Goal: Task Accomplishment & Management: Use online tool/utility

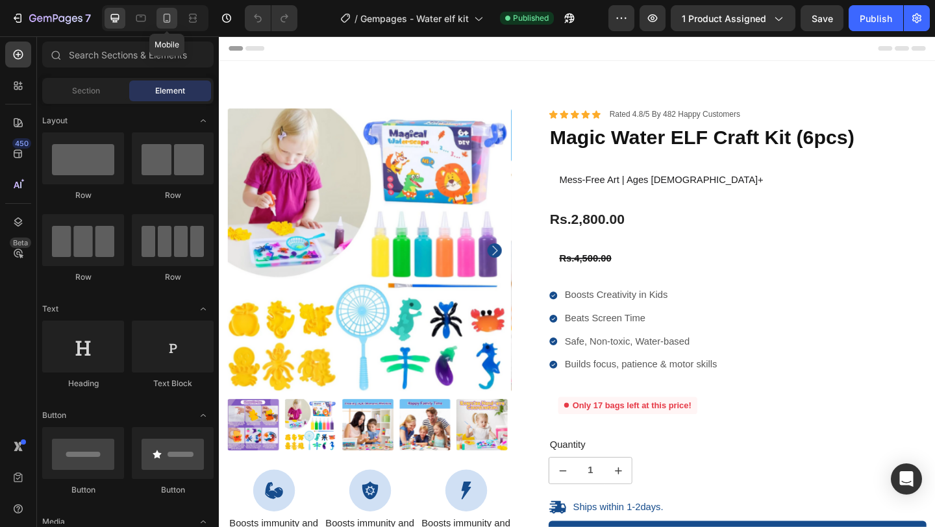
click at [164, 18] on icon at bounding box center [167, 18] width 7 height 9
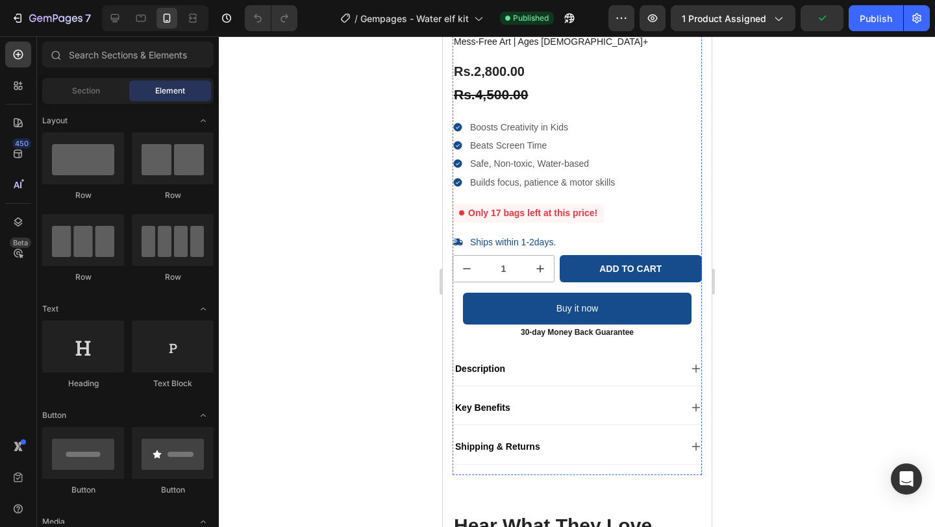
scroll to position [277, 0]
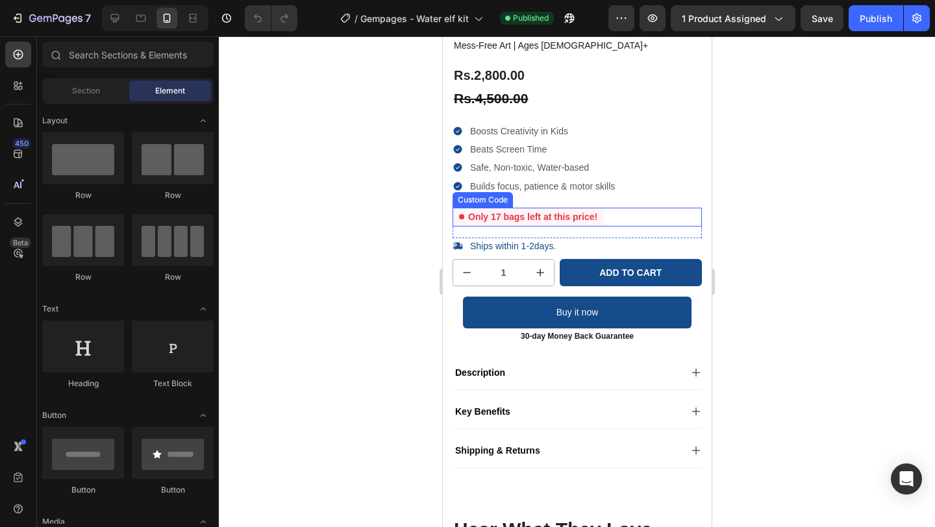
click at [528, 214] on div "Only 17 bags left at this price!" at bounding box center [527, 217] width 151 height 19
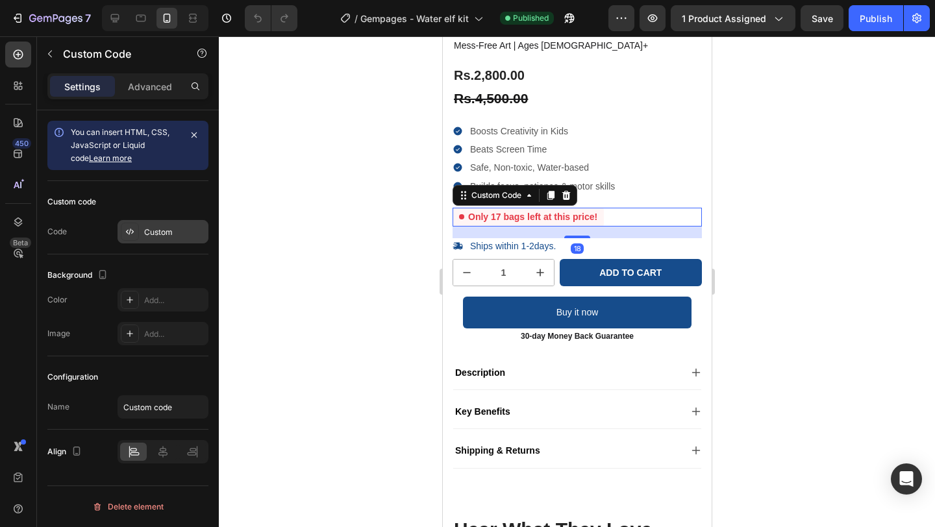
click at [149, 228] on div "Custom" at bounding box center [174, 233] width 61 height 12
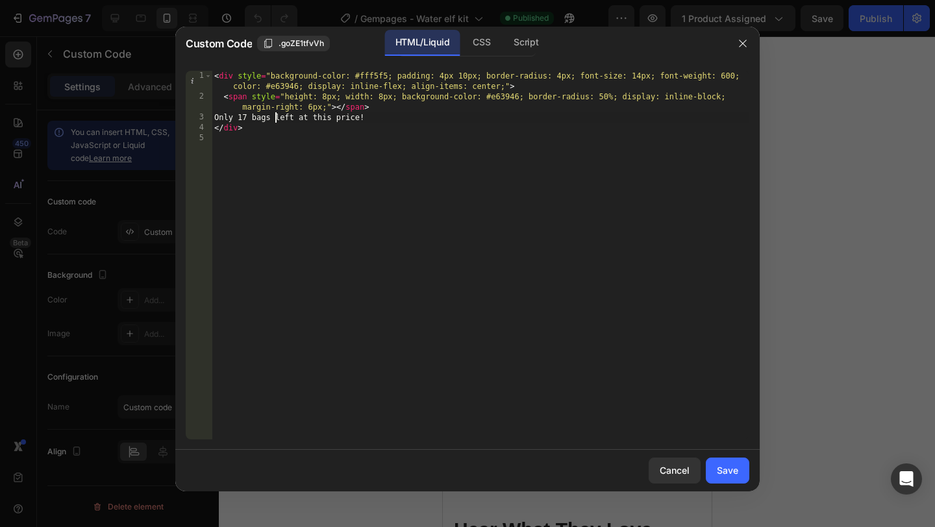
click at [277, 121] on div "< div style = "background-color: #fff5f5; padding: 4px 10px; border-radius: 4px…" at bounding box center [481, 271] width 538 height 400
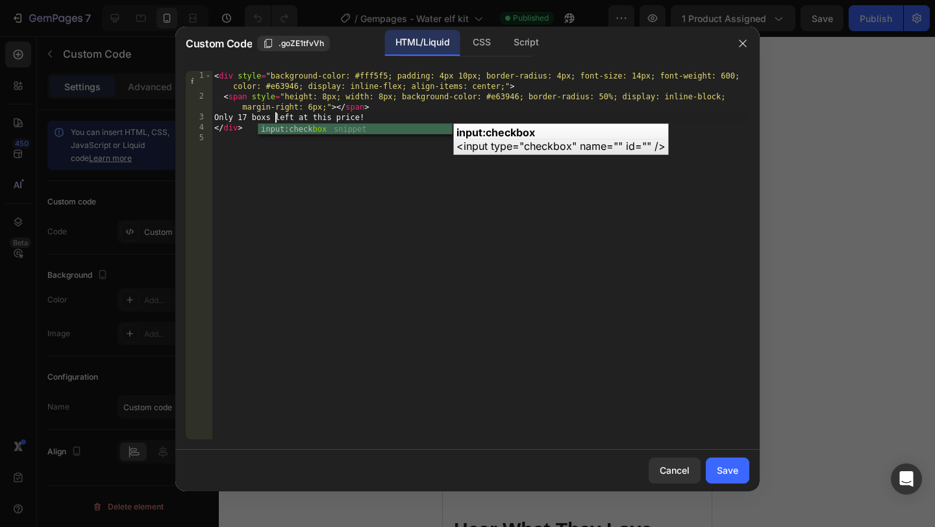
type textarea "Only 17 boxes left at this price!"
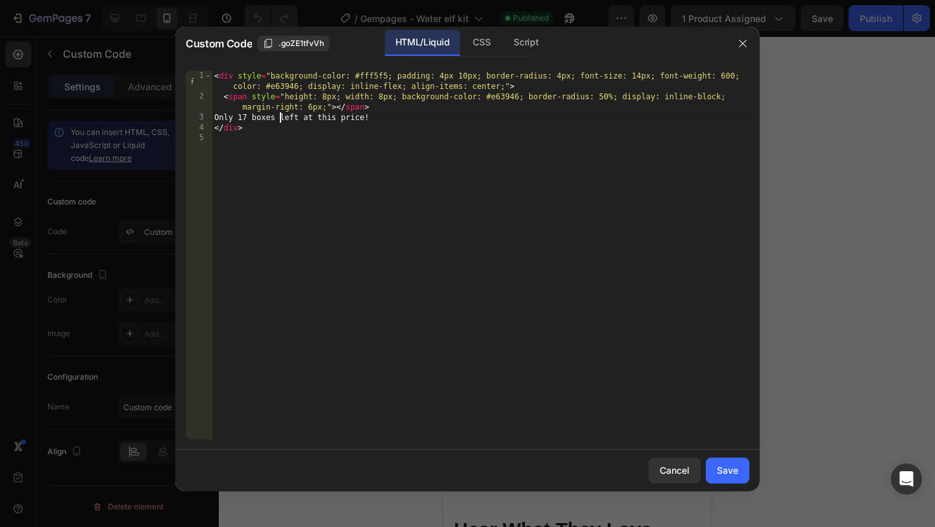
click at [320, 234] on div "< div style = "background-color: #fff5f5; padding: 4px 10px; border-radius: 4px…" at bounding box center [481, 271] width 538 height 400
click at [727, 479] on button "Save" at bounding box center [728, 471] width 44 height 26
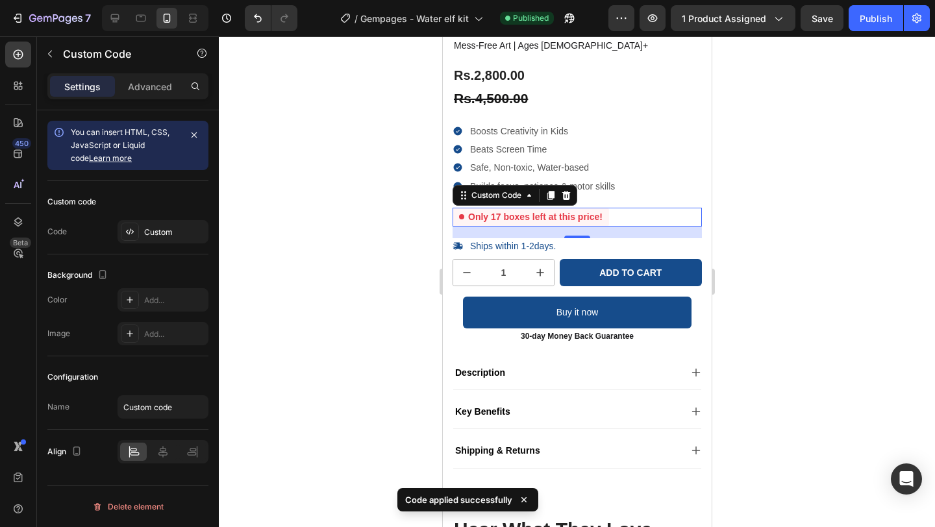
click at [803, 343] on div at bounding box center [577, 281] width 716 height 491
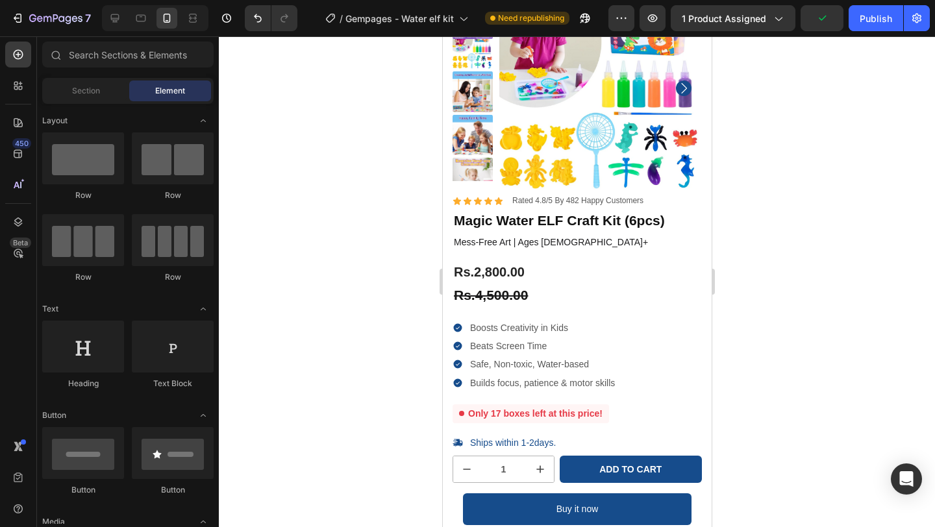
scroll to position [88, 0]
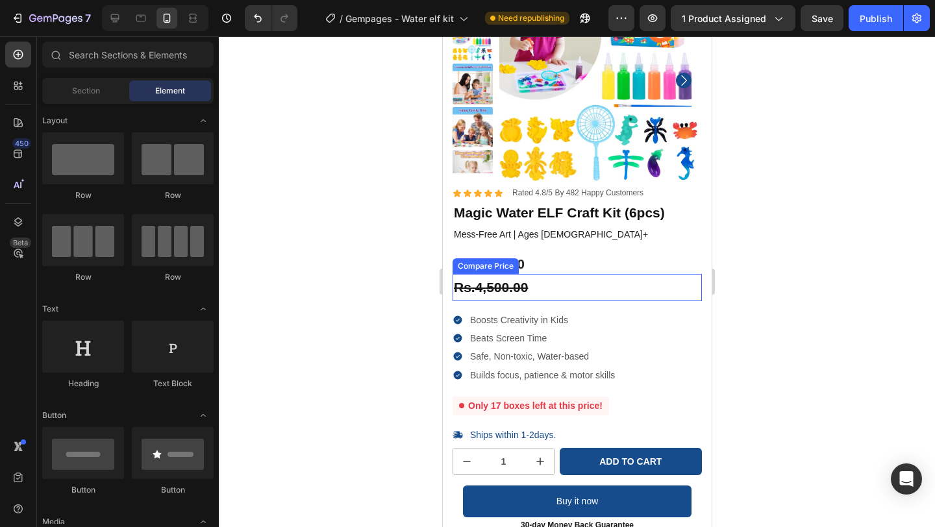
click at [516, 288] on div "Rs.4,500.00" at bounding box center [576, 287] width 249 height 27
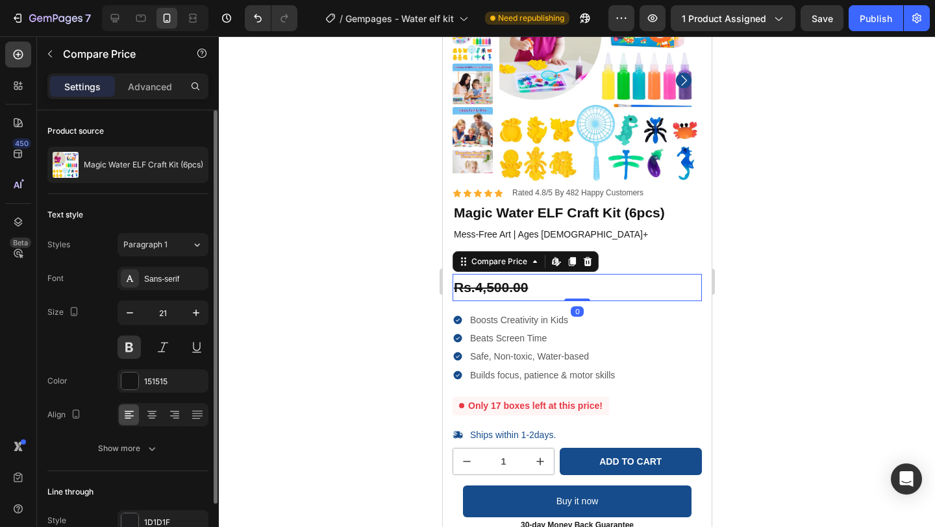
scroll to position [69, 0]
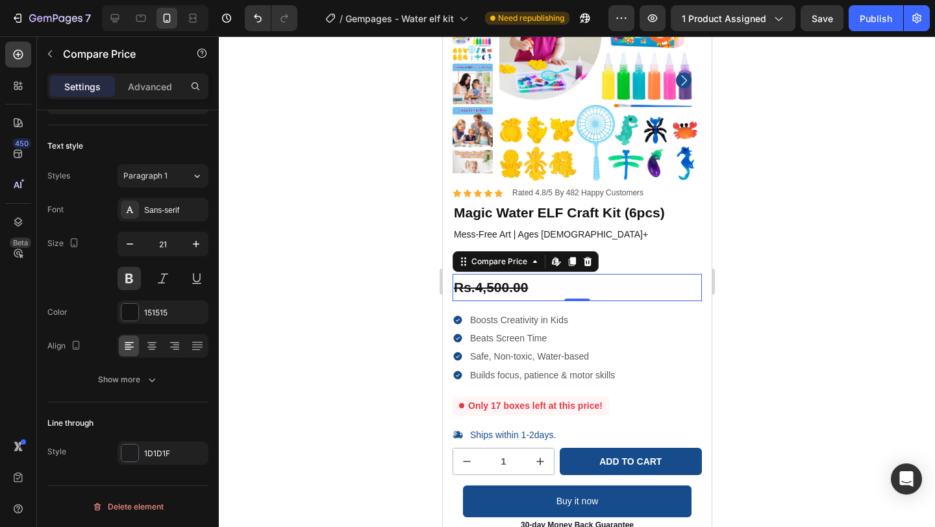
click at [492, 283] on div "Rs.4,500.00" at bounding box center [576, 287] width 249 height 27
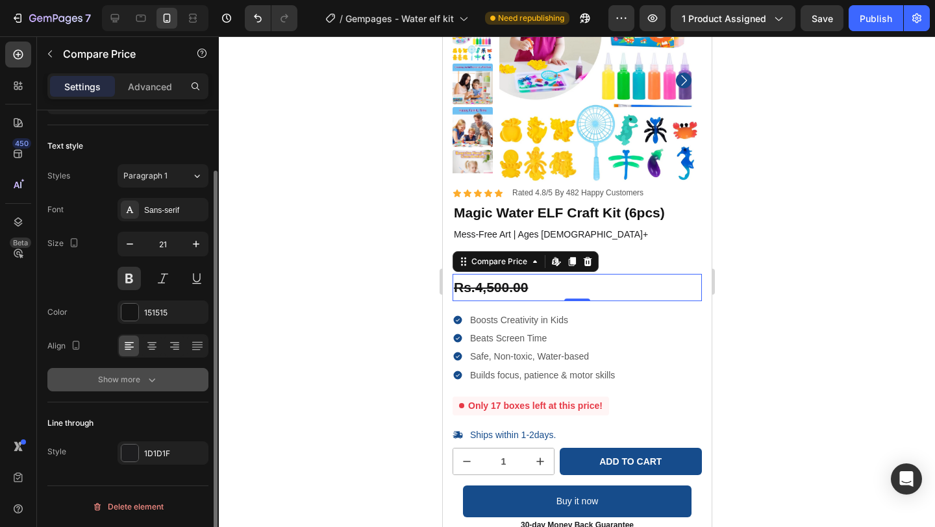
click at [140, 380] on div "Show more" at bounding box center [128, 380] width 60 height 13
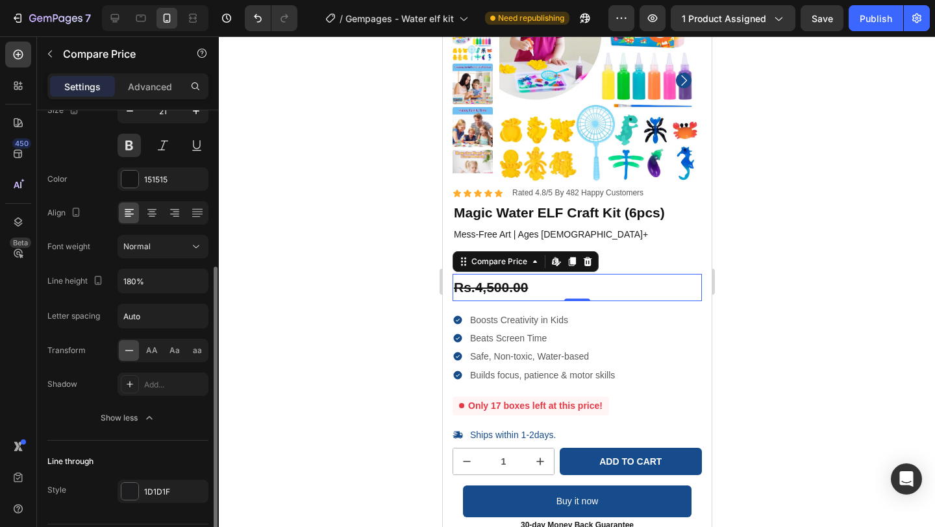
scroll to position [240, 0]
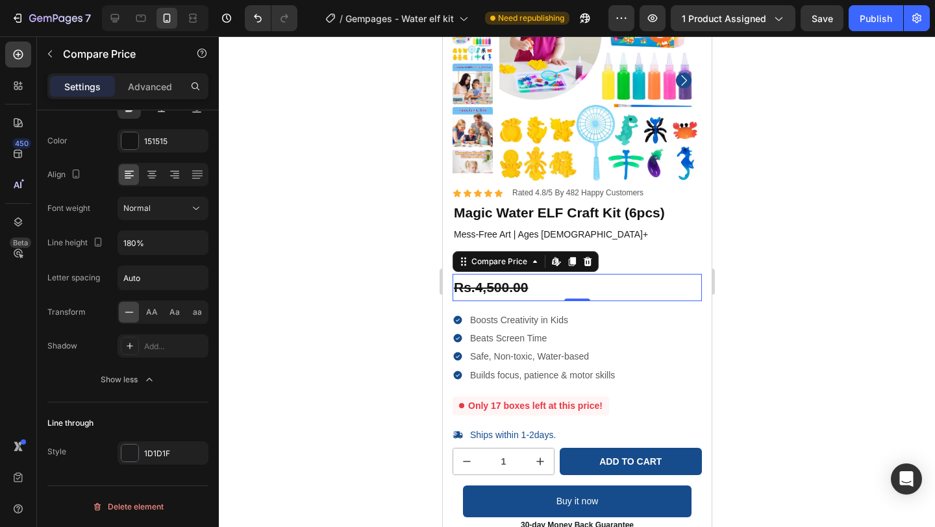
click at [504, 284] on div "Rs.4,500.00" at bounding box center [576, 287] width 249 height 27
click at [521, 284] on div "Rs.4,500.00" at bounding box center [576, 287] width 249 height 27
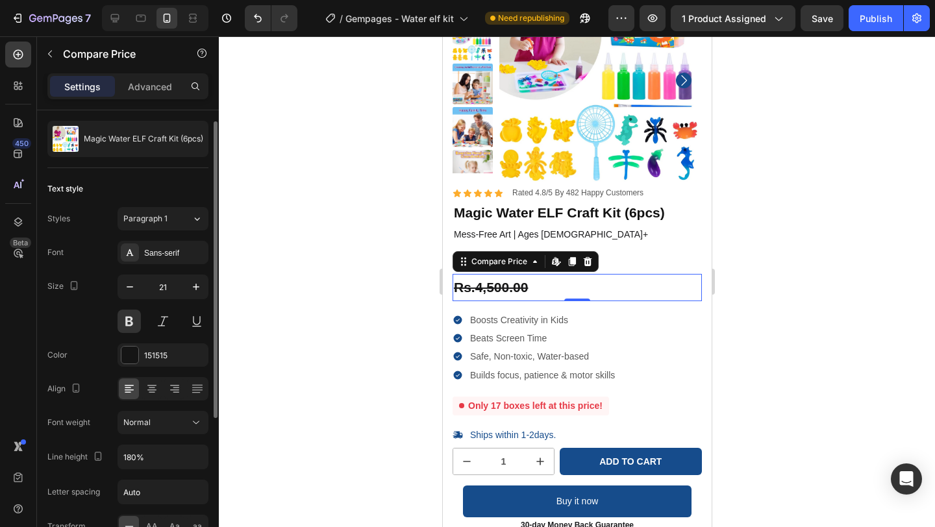
scroll to position [0, 0]
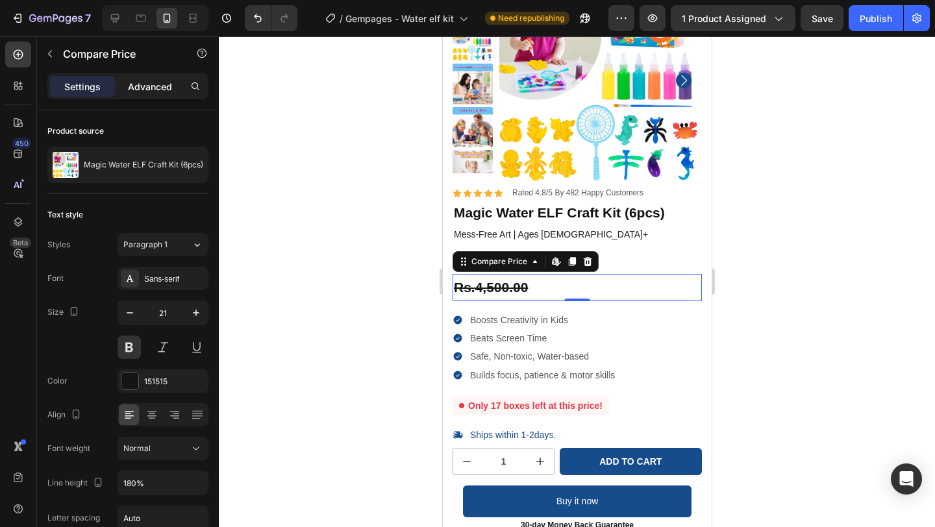
click at [155, 84] on p "Advanced" at bounding box center [150, 87] width 44 height 14
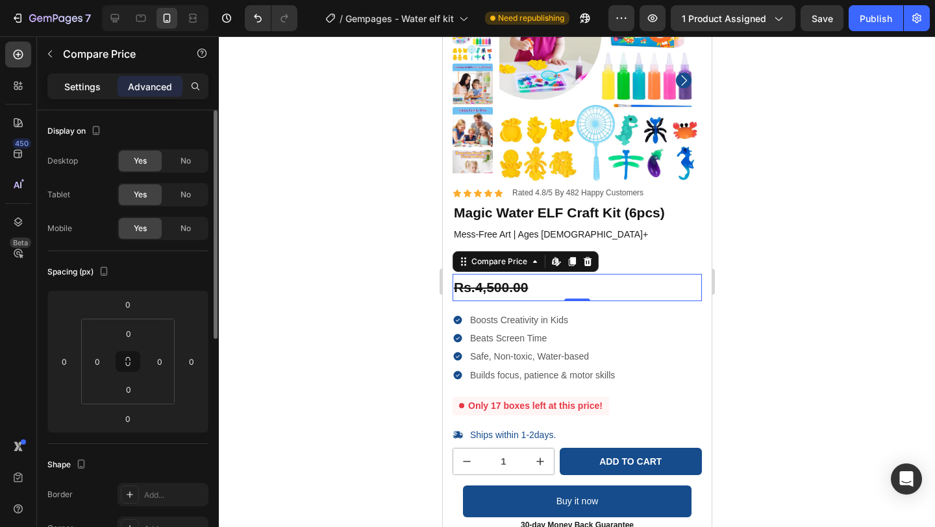
click at [73, 86] on p "Settings" at bounding box center [82, 87] width 36 height 14
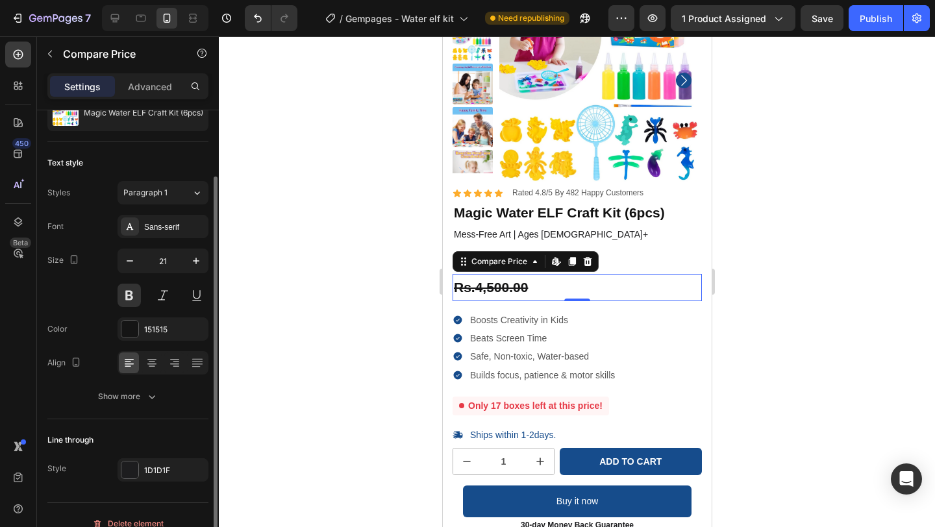
scroll to position [69, 0]
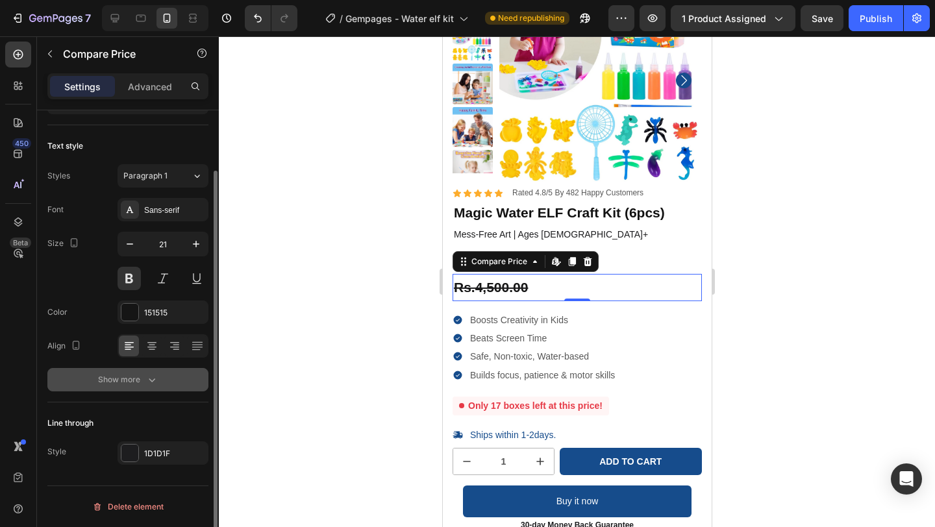
click at [125, 383] on div "Show more" at bounding box center [128, 380] width 60 height 13
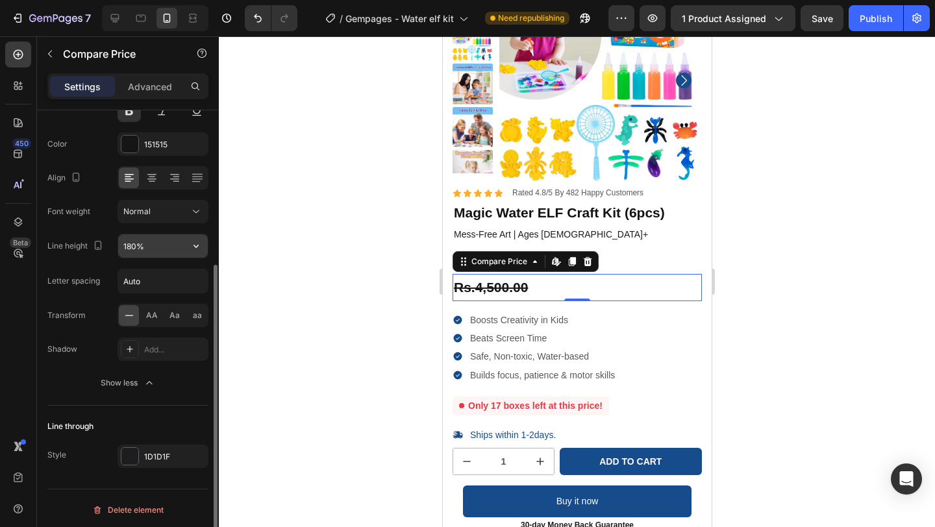
scroll to position [240, 0]
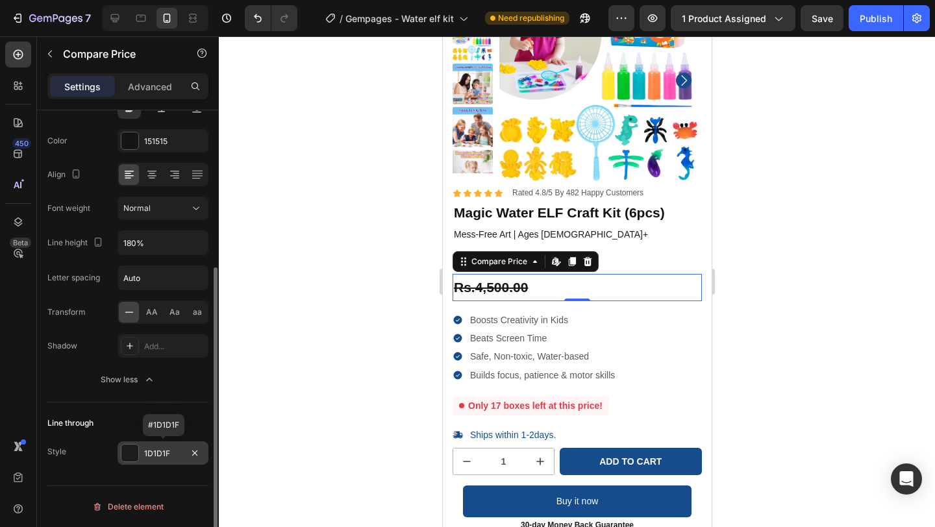
click at [155, 450] on div "1D1D1F" at bounding box center [163, 454] width 38 height 12
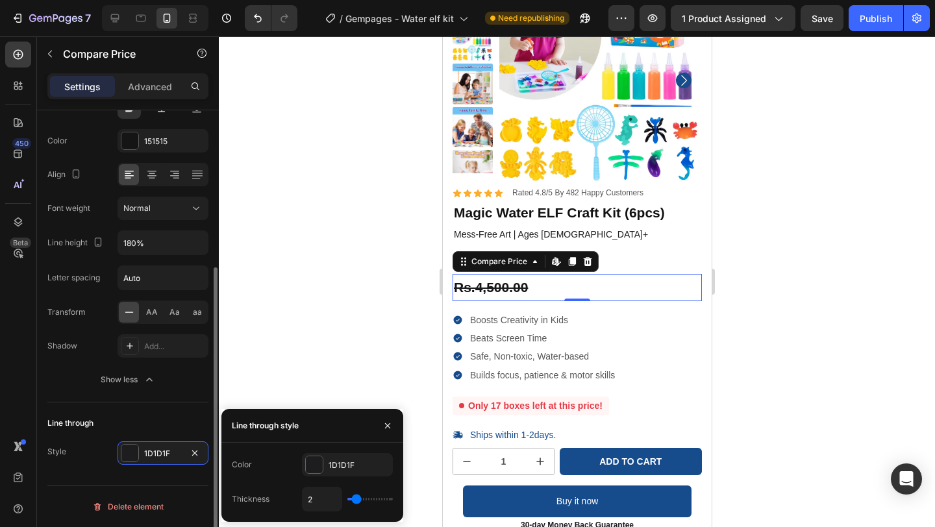
click at [171, 405] on div "Line through Style 1D1D1F" at bounding box center [127, 439] width 161 height 73
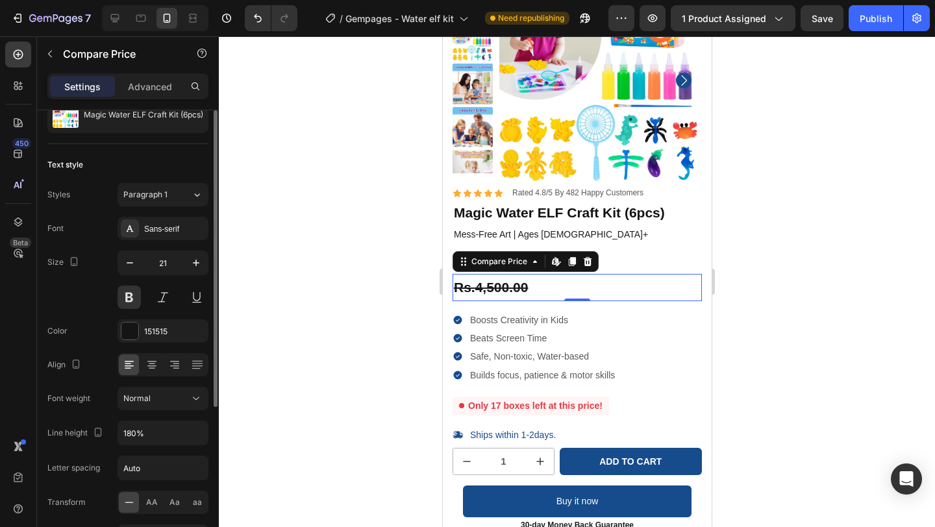
scroll to position [0, 0]
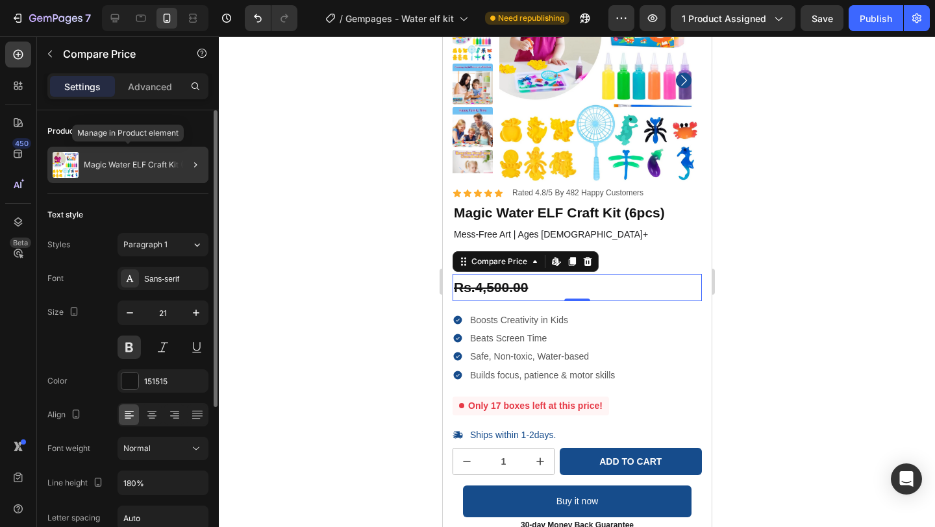
click at [132, 170] on p "Magic Water ELF Craft Kit (6pcs)" at bounding box center [144, 164] width 120 height 9
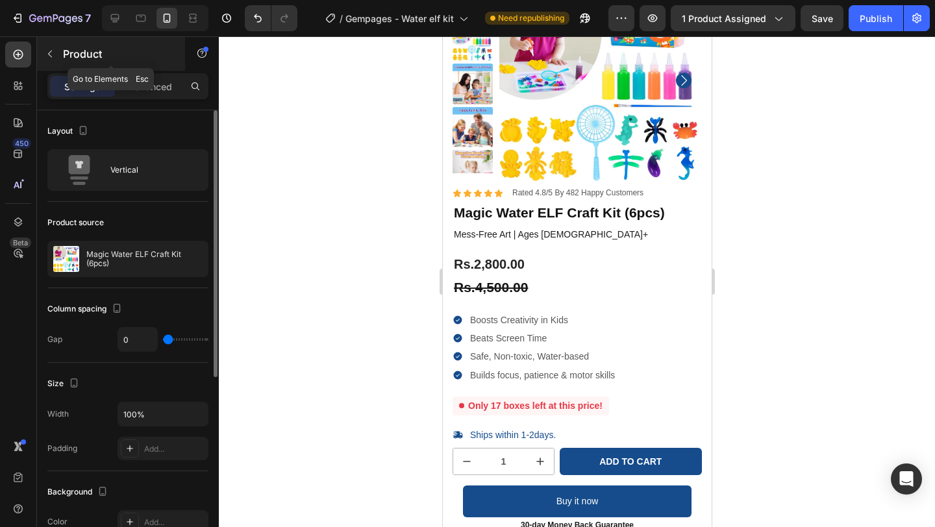
click at [53, 49] on icon "button" at bounding box center [50, 54] width 10 height 10
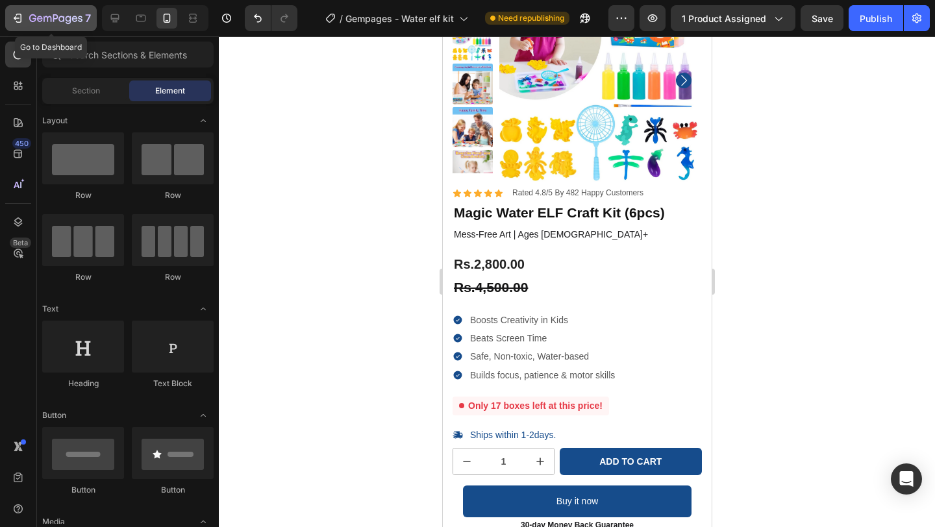
click at [44, 19] on icon "button" at bounding box center [48, 19] width 8 height 6
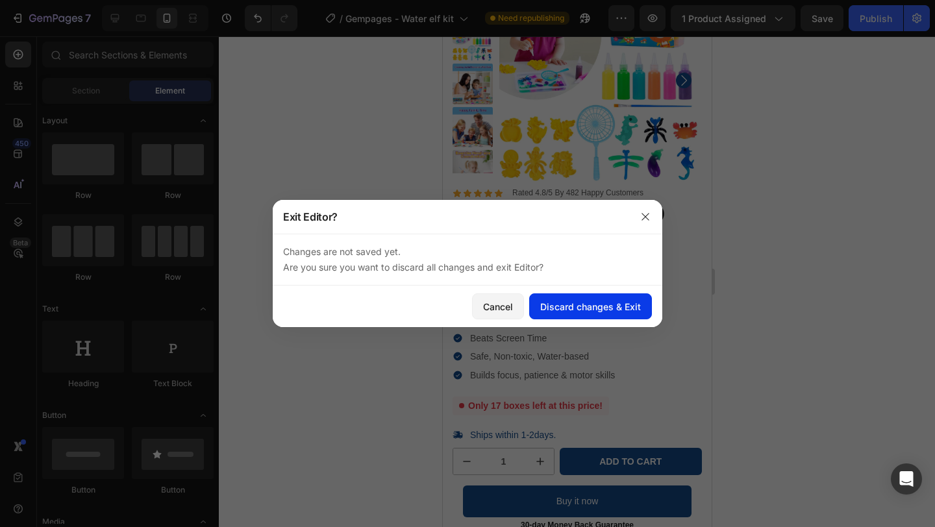
click at [561, 303] on div "Discard changes & Exit" at bounding box center [590, 307] width 101 height 14
